Goal: Task Accomplishment & Management: Manage account settings

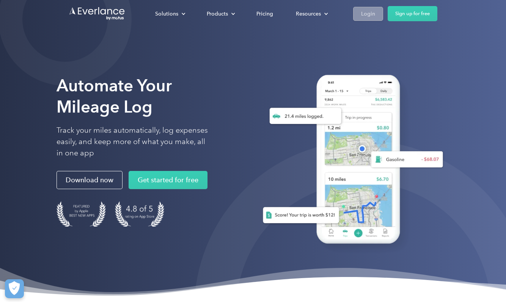
click at [376, 16] on link "Login" at bounding box center [368, 14] width 30 height 14
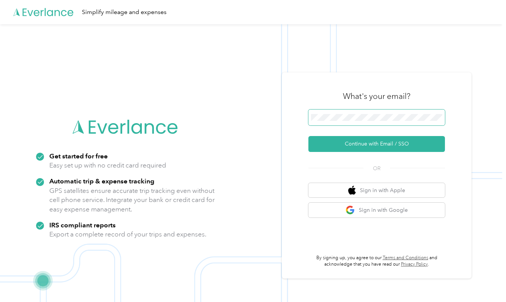
click at [360, 121] on span at bounding box center [376, 118] width 136 height 16
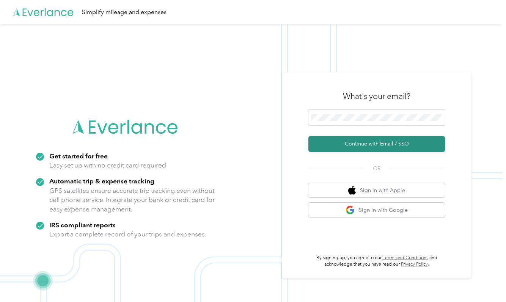
click at [347, 143] on button "Continue with Email / SSO" at bounding box center [376, 144] width 136 height 16
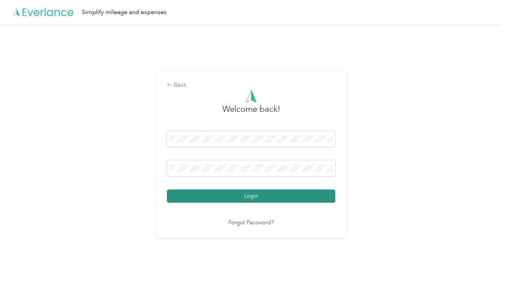
click at [254, 200] on button "Login" at bounding box center [251, 195] width 168 height 13
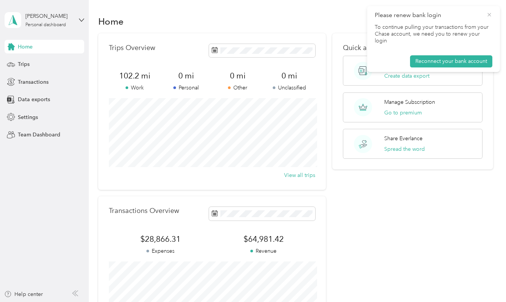
click at [490, 14] on icon at bounding box center [489, 14] width 6 height 7
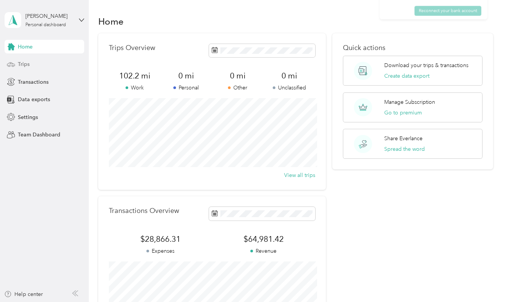
click at [52, 67] on div "Trips" at bounding box center [45, 65] width 80 height 14
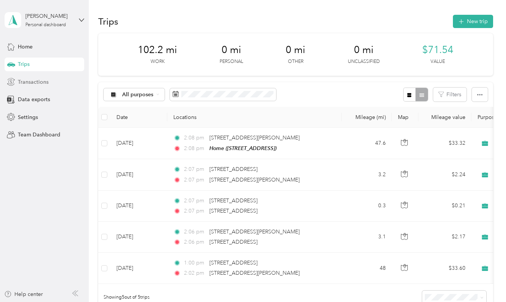
click at [52, 81] on div "Transactions" at bounding box center [45, 82] width 80 height 14
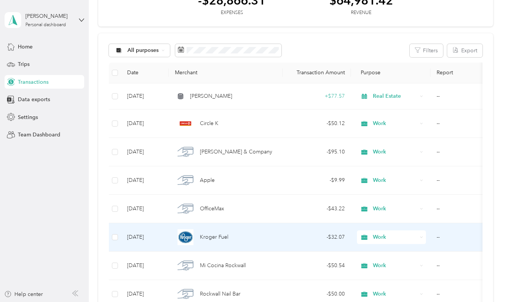
scroll to position [42, 0]
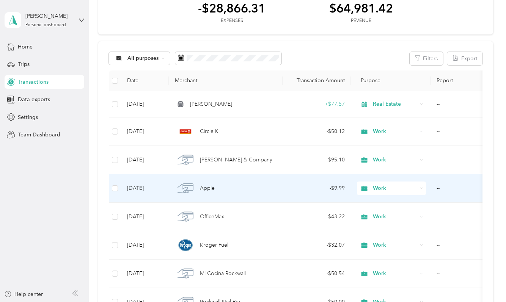
click at [212, 188] on span "Apple" at bounding box center [207, 188] width 15 height 8
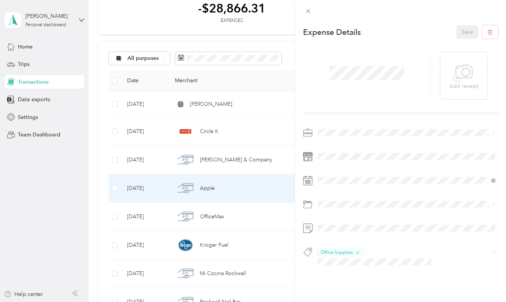
click at [212, 168] on div "This expense cannot be edited because it is either under review, approved, or p…" at bounding box center [253, 151] width 506 height 302
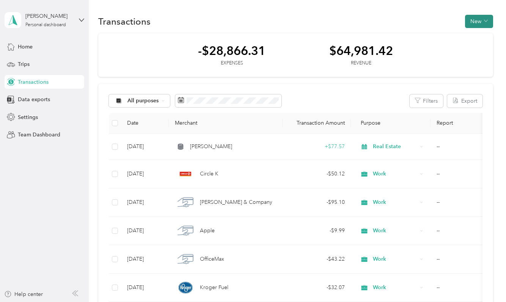
click at [476, 17] on button "New" at bounding box center [479, 21] width 28 height 13
click at [467, 36] on icon at bounding box center [464, 35] width 5 height 5
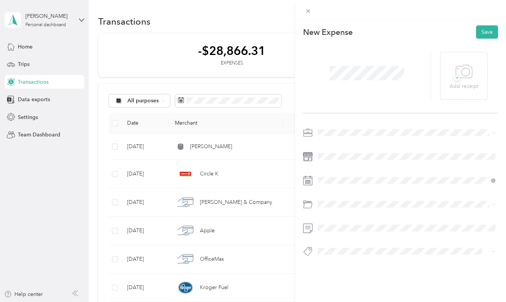
click at [330, 146] on span "Work" at bounding box center [326, 146] width 13 height 6
click at [354, 103] on div "2" at bounding box center [353, 103] width 10 height 9
click at [338, 264] on span "Staging" at bounding box center [334, 264] width 17 height 7
click at [490, 31] on button "Save" at bounding box center [487, 31] width 22 height 13
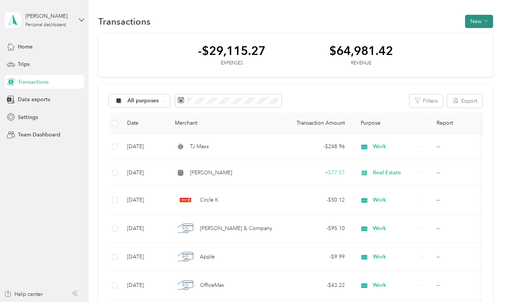
click at [483, 22] on button "New" at bounding box center [479, 21] width 28 height 13
click at [474, 38] on span "Expense" at bounding box center [480, 36] width 20 height 8
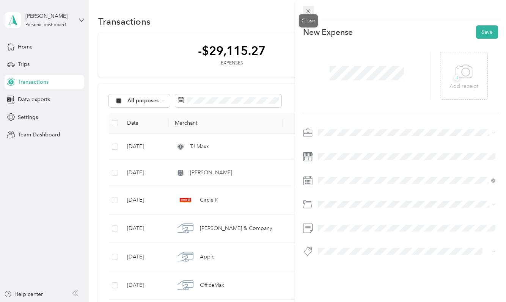
click at [307, 10] on icon at bounding box center [308, 11] width 6 height 6
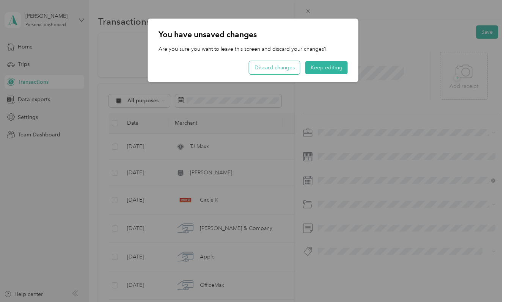
click at [288, 67] on button "Discard changes" at bounding box center [274, 67] width 51 height 13
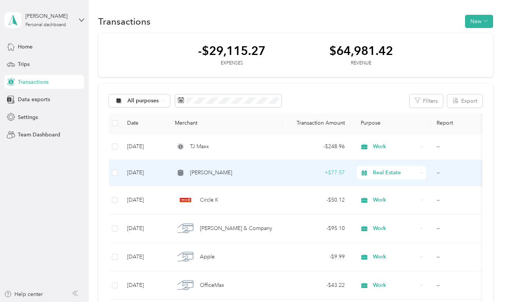
click at [387, 180] on td "Real Estate" at bounding box center [391, 173] width 80 height 26
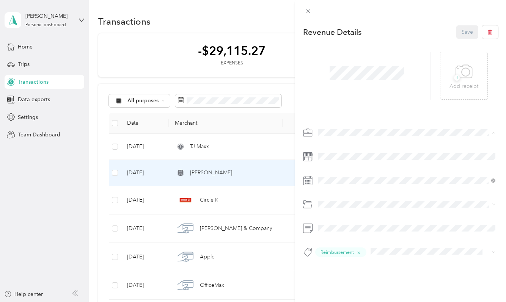
click at [324, 146] on span "Work" at bounding box center [326, 146] width 13 height 6
click at [467, 30] on button "Save" at bounding box center [467, 31] width 22 height 13
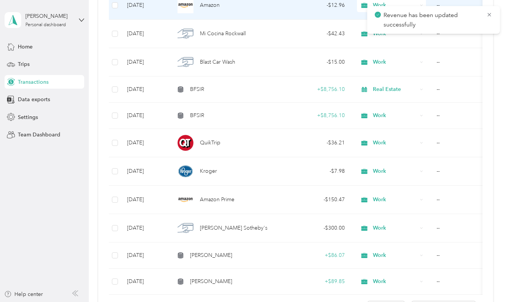
scroll to position [546, 0]
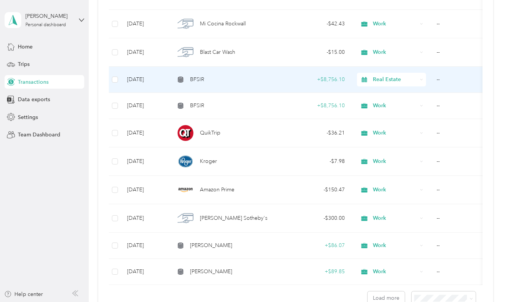
click at [381, 75] on span "Real Estate" at bounding box center [395, 79] width 44 height 8
click at [379, 94] on li "Work" at bounding box center [391, 93] width 69 height 13
click at [384, 81] on span "Real Estate" at bounding box center [395, 79] width 44 height 8
click at [384, 93] on span "Work" at bounding box center [397, 94] width 45 height 8
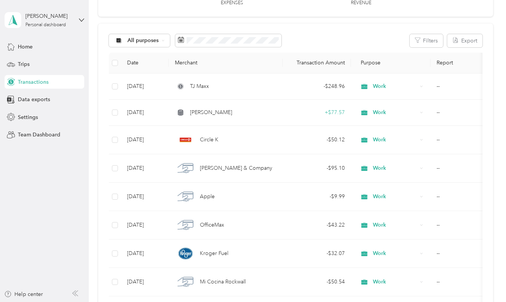
scroll to position [0, 0]
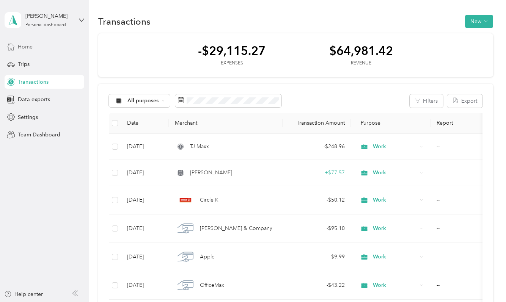
click at [48, 49] on div "Home" at bounding box center [45, 47] width 80 height 14
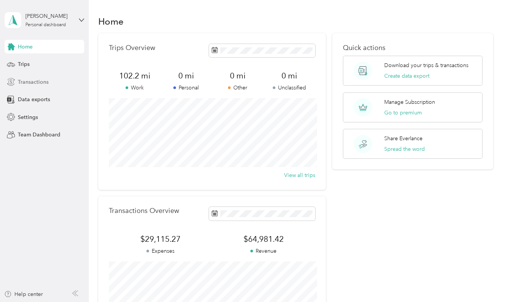
click at [43, 84] on span "Transactions" at bounding box center [33, 82] width 31 height 8
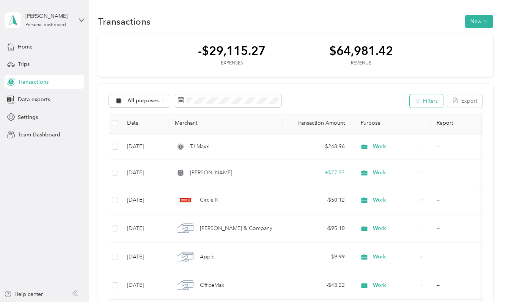
click at [434, 103] on button "Filters" at bounding box center [425, 100] width 33 height 13
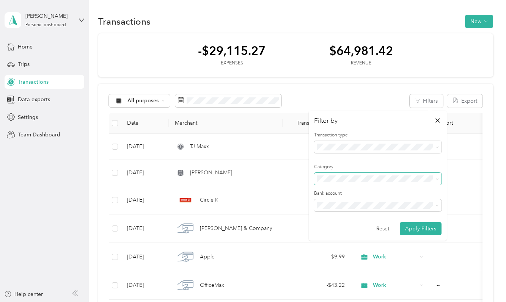
click at [395, 182] on span at bounding box center [377, 179] width 127 height 12
click at [437, 178] on icon at bounding box center [436, 178] width 3 height 3
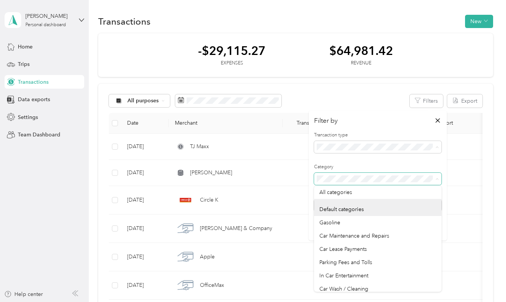
click at [345, 186] on div "Revenue" at bounding box center [377, 187] width 117 height 8
click at [368, 73] on div "-$29,115.27 Expenses $64,981.42 Revenue" at bounding box center [295, 55] width 395 height 44
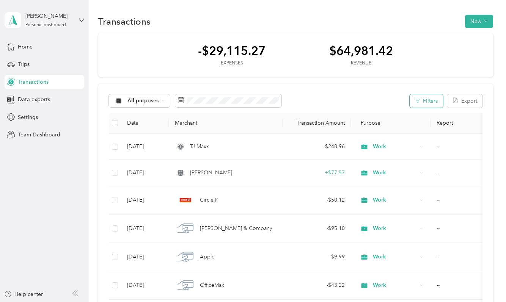
click at [441, 98] on button "Filters" at bounding box center [425, 100] width 33 height 13
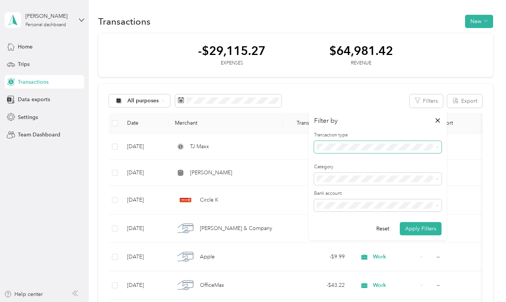
click at [350, 141] on span at bounding box center [377, 147] width 127 height 12
click at [335, 184] on span "Revenue" at bounding box center [329, 187] width 21 height 6
click at [414, 227] on button "Apply Filters" at bounding box center [420, 228] width 42 height 13
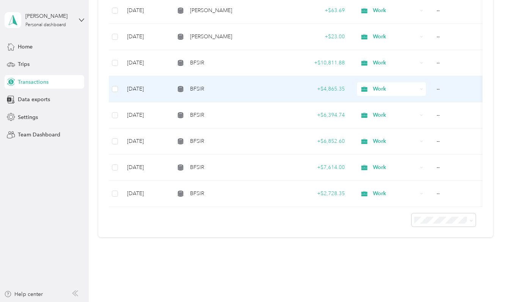
scroll to position [568, 0]
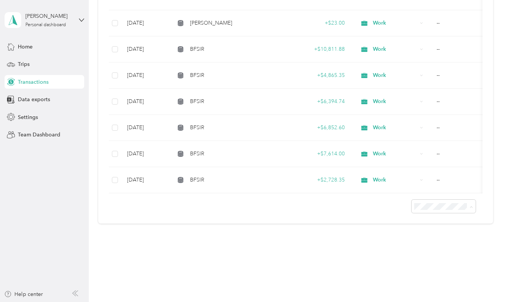
click at [435, 233] on span "50 per load" at bounding box center [434, 233] width 28 height 6
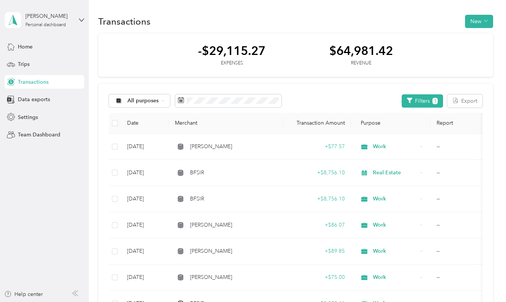
click at [320, 99] on div "All purposes Filters 1 Export" at bounding box center [295, 100] width 373 height 13
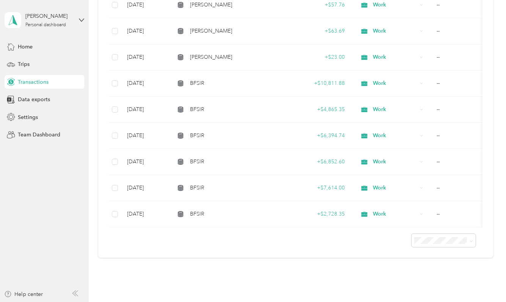
scroll to position [568, 0]
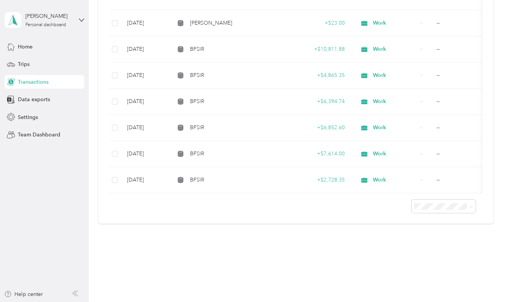
click at [434, 249] on div "100 per load" at bounding box center [447, 247] width 54 height 8
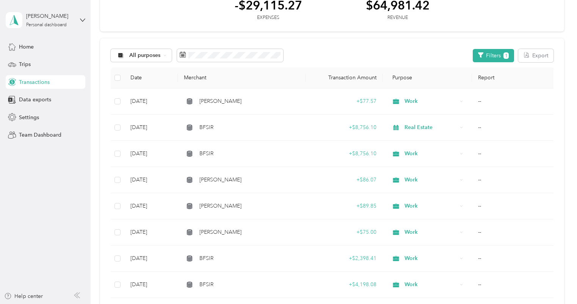
scroll to position [47, 0]
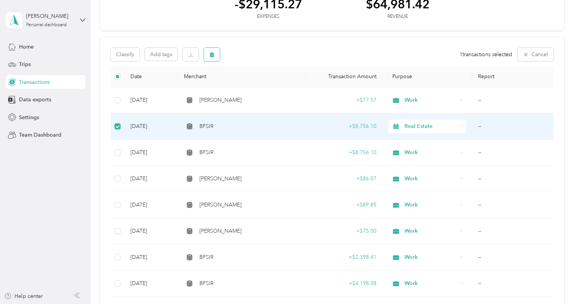
click at [215, 52] on button "button" at bounding box center [212, 54] width 16 height 13
click at [279, 87] on button "Yes" at bounding box center [276, 86] width 15 height 12
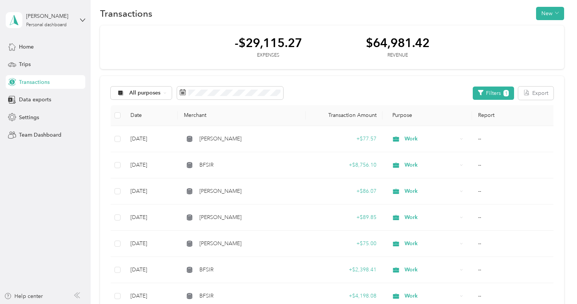
scroll to position [0, 0]
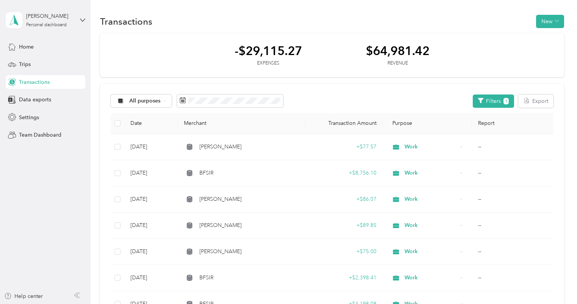
click at [438, 28] on div "Transactions New" at bounding box center [332, 21] width 464 height 16
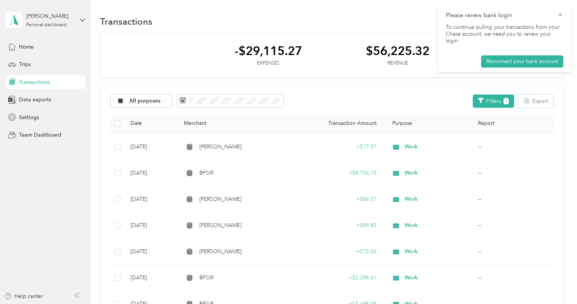
click at [556, 14] on span "Please renew bank login" at bounding box center [504, 15] width 117 height 9
click at [562, 16] on icon at bounding box center [560, 14] width 6 height 7
